Goal: Task Accomplishment & Management: Use online tool/utility

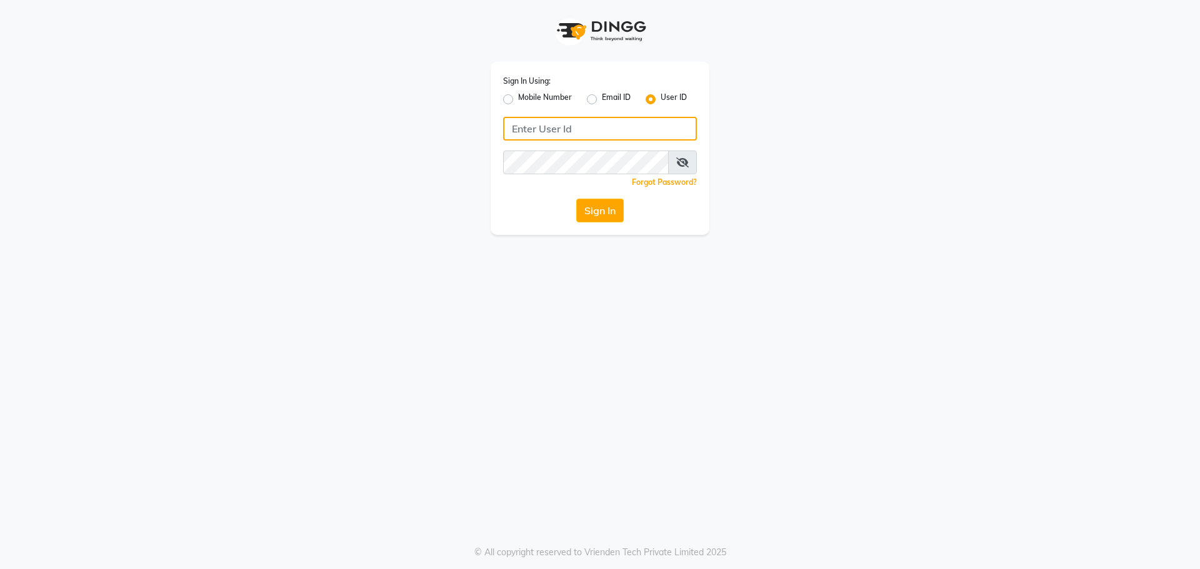
click at [568, 133] on input "Username" at bounding box center [600, 129] width 194 height 24
type input "8928915704"
click at [576, 199] on button "Sign In" at bounding box center [600, 211] width 48 height 24
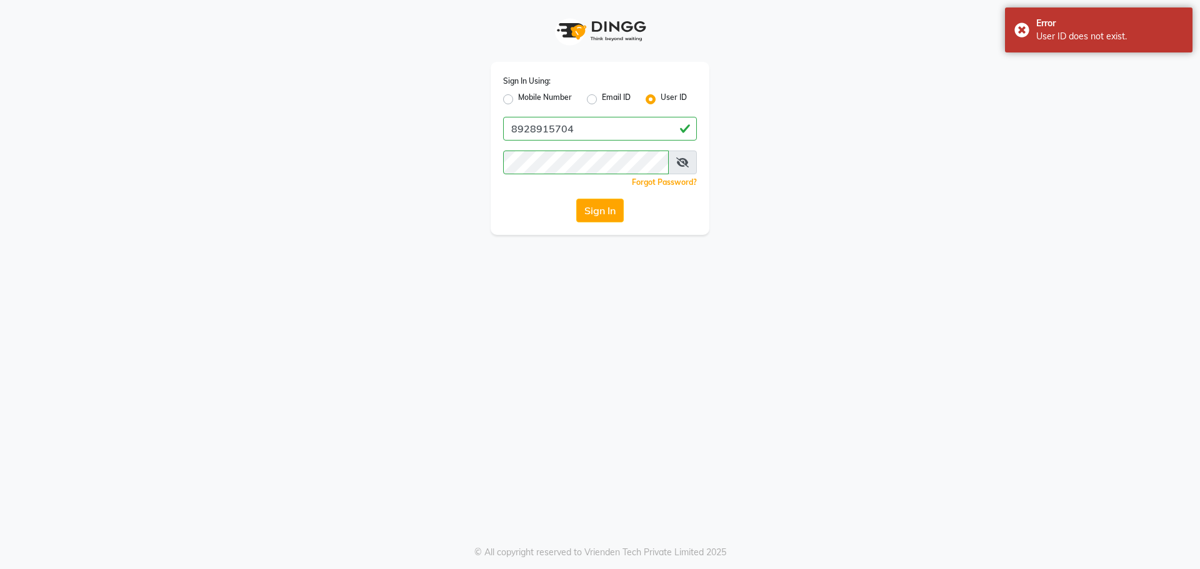
click at [673, 167] on span at bounding box center [682, 163] width 29 height 24
click at [682, 162] on icon at bounding box center [682, 163] width 13 height 10
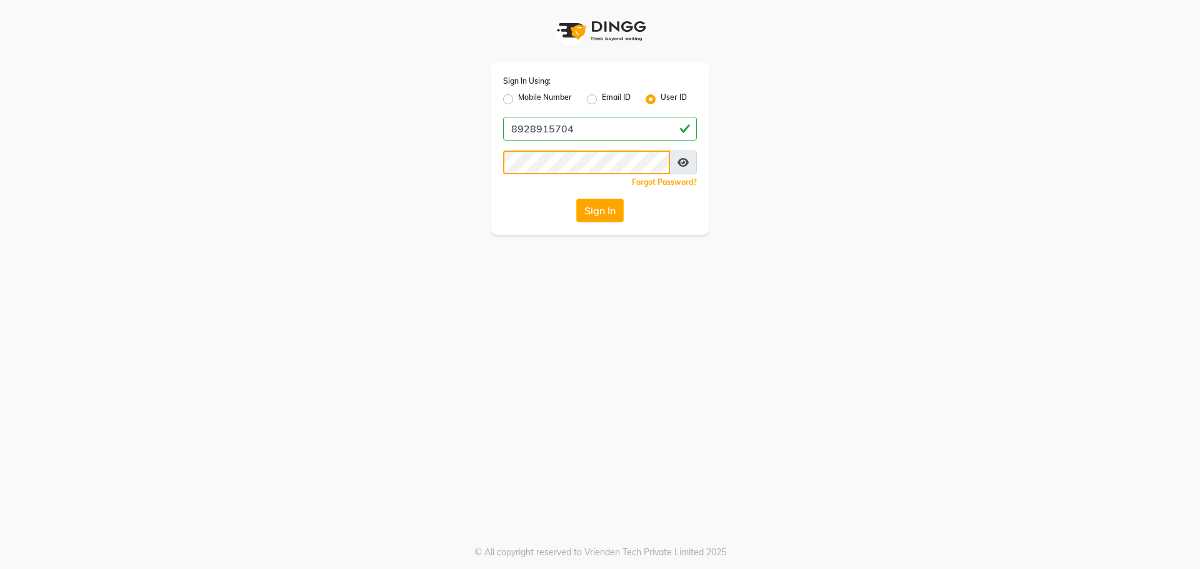
click at [576, 199] on button "Sign In" at bounding box center [600, 211] width 48 height 24
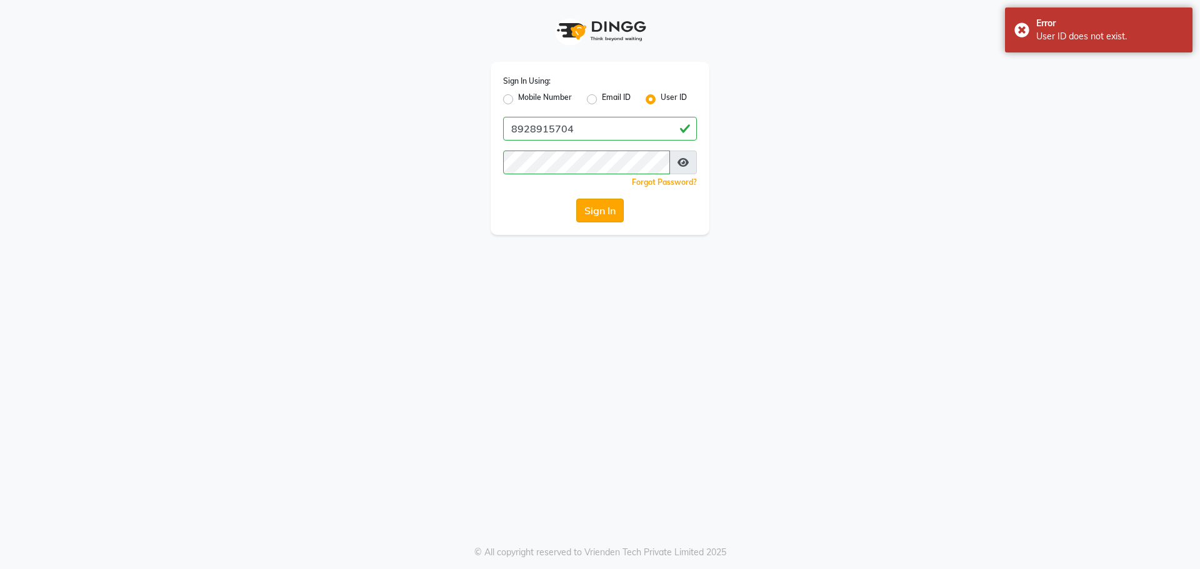
click at [607, 209] on button "Sign In" at bounding box center [600, 211] width 48 height 24
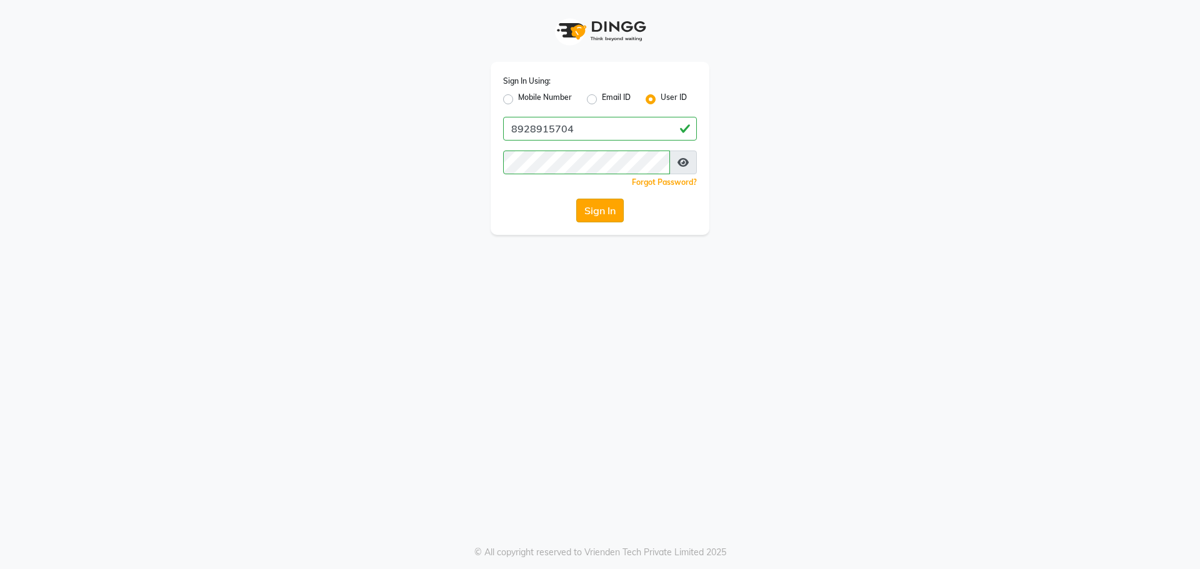
click at [598, 215] on button "Sign In" at bounding box center [600, 211] width 48 height 24
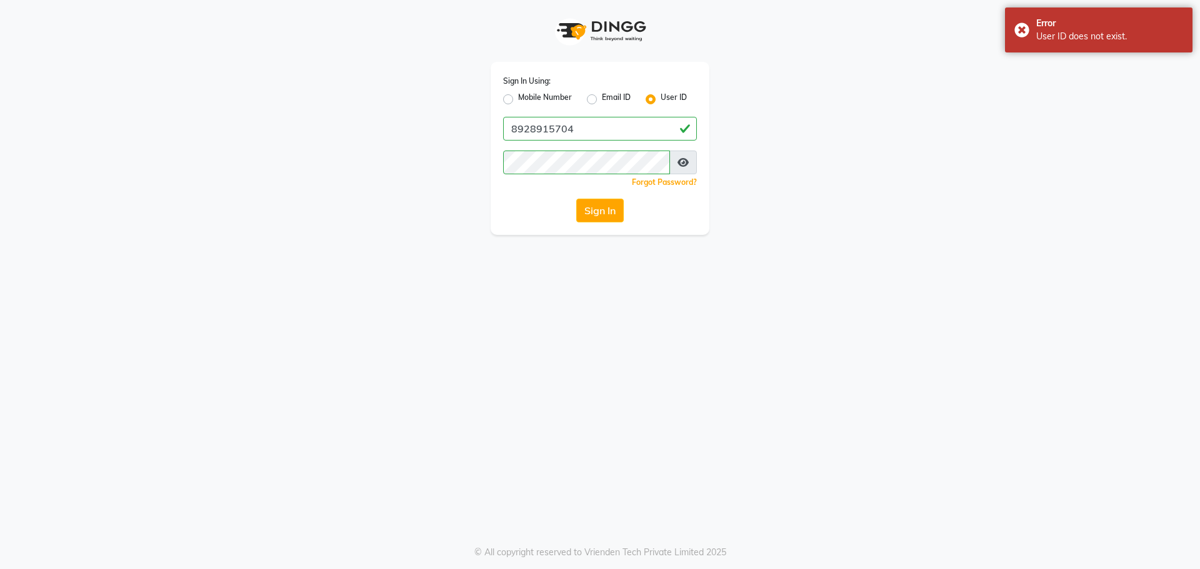
click at [518, 100] on label "Mobile Number" at bounding box center [545, 99] width 54 height 15
click at [518, 100] on input "Mobile Number" at bounding box center [522, 96] width 8 height 8
radio input "true"
radio input "false"
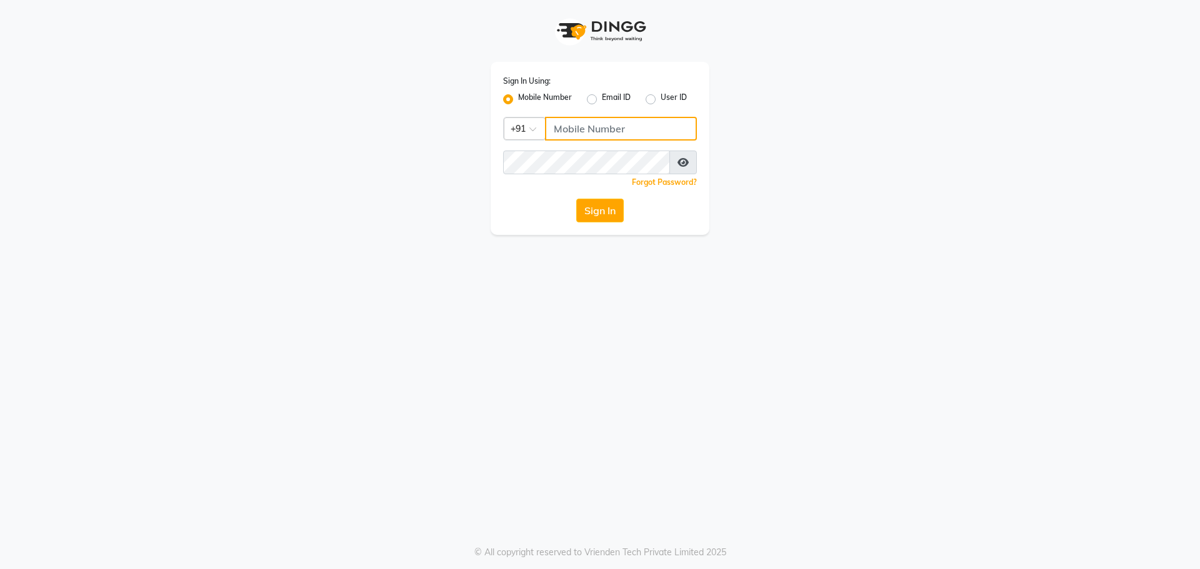
click at [620, 129] on input "Username" at bounding box center [621, 129] width 152 height 24
type input "8928915704"
click at [583, 208] on button "Sign In" at bounding box center [600, 211] width 48 height 24
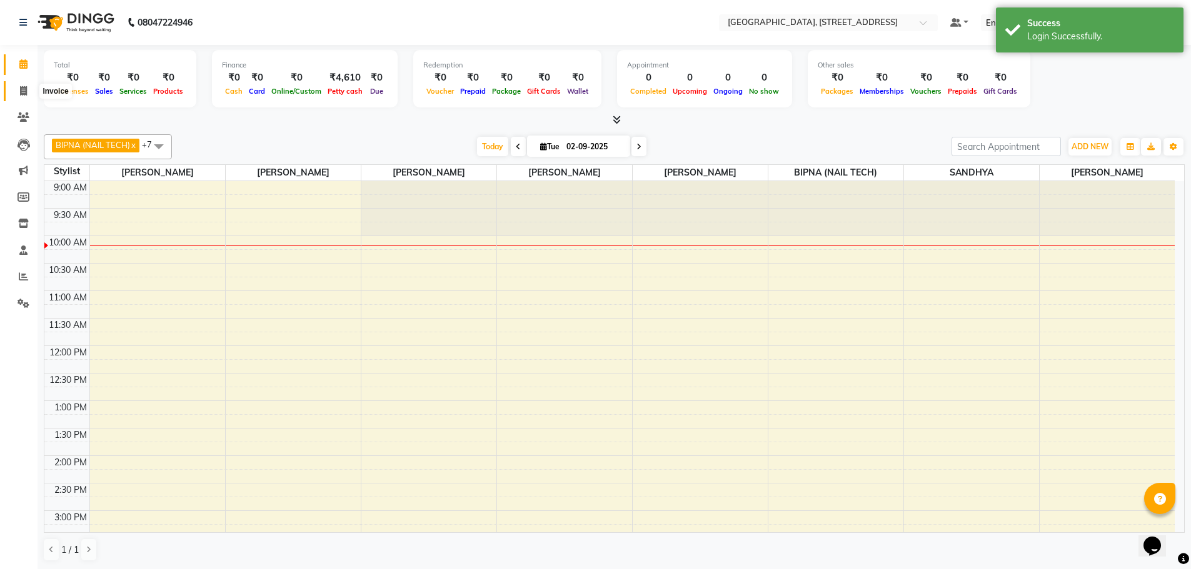
click at [20, 90] on icon at bounding box center [23, 90] width 7 height 9
select select "service"
